Goal: Navigation & Orientation: Find specific page/section

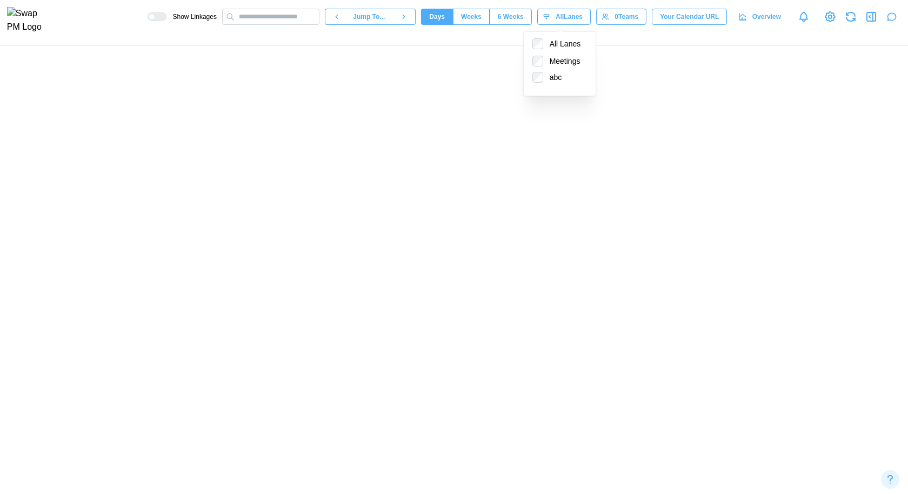
scroll to position [0, 47079]
